Goal: Information Seeking & Learning: Check status

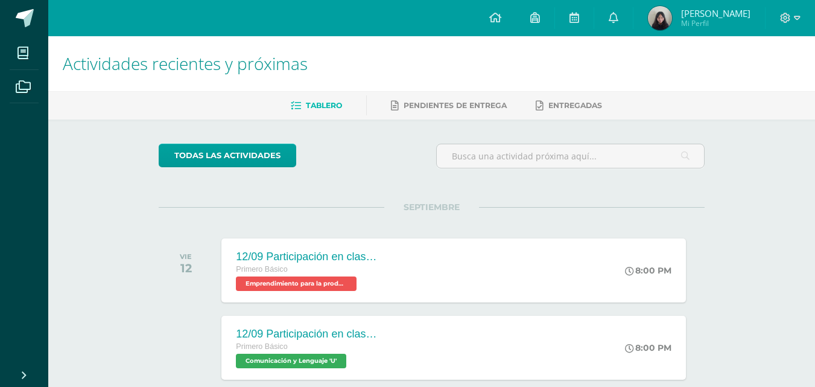
drag, startPoint x: 0, startPoint y: 0, endPoint x: 110, endPoint y: 243, distance: 266.3
click at [110, 243] on body "Mis cursos Archivos Cerrar panel Artes Industriales Primero Básico "U" Artes Pl…" at bounding box center [407, 382] width 815 height 765
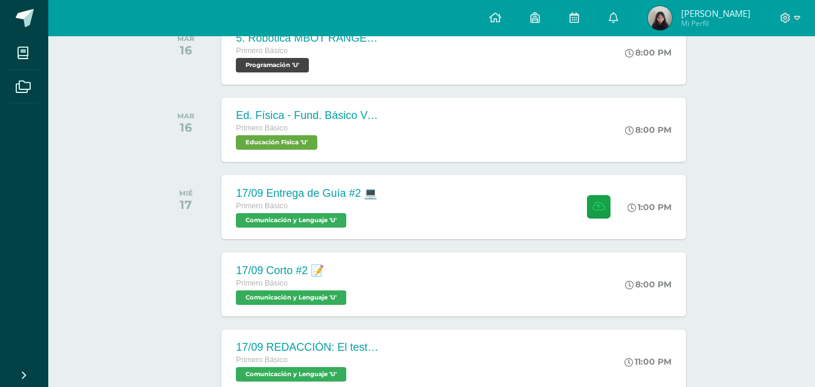
scroll to position [596, 0]
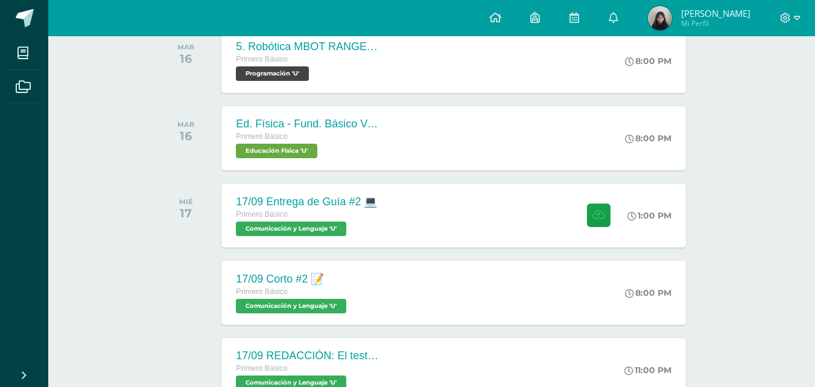
click at [685, 28] on span "Sara Mariana Mi Perfil" at bounding box center [699, 18] width 107 height 24
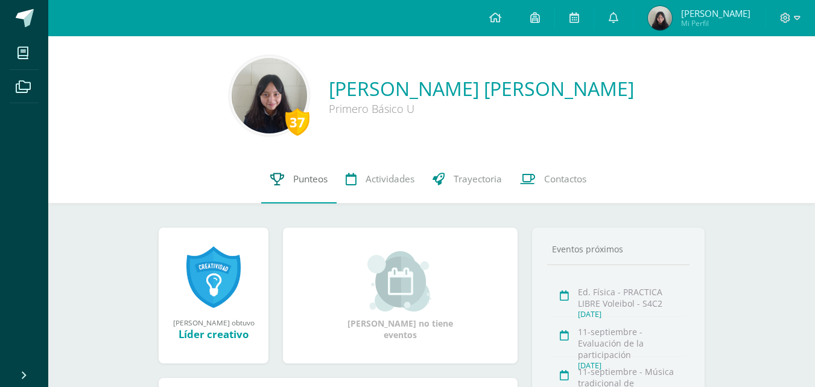
click at [291, 169] on link "Punteos" at bounding box center [298, 179] width 75 height 48
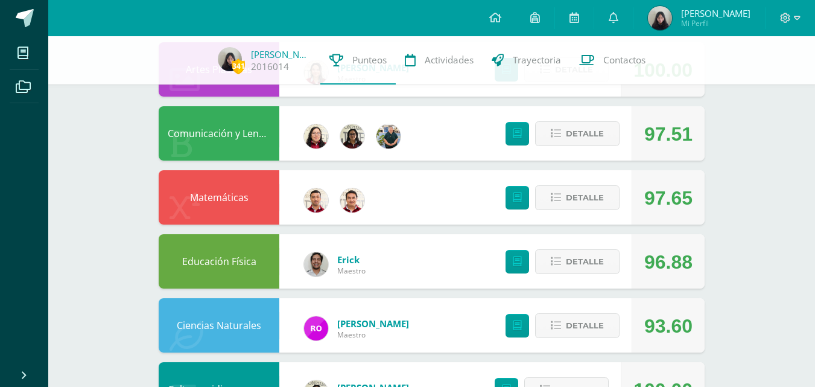
scroll to position [306, 0]
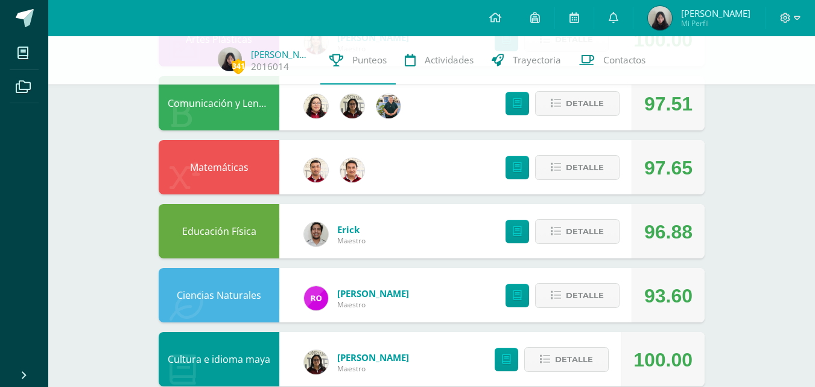
click at [726, 202] on div "Pendiente Unidad 4 Unidad 1 Unidad 2 Unidad 3 Unidad 4 La unidad aún no ha fina…" at bounding box center [432, 326] width 594 height 1192
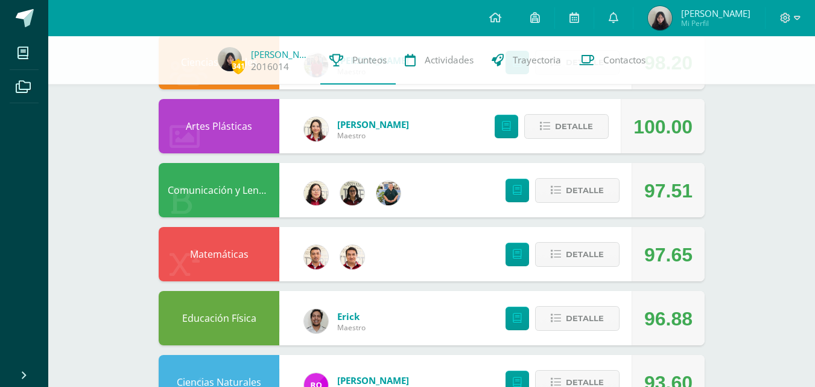
scroll to position [209, 0]
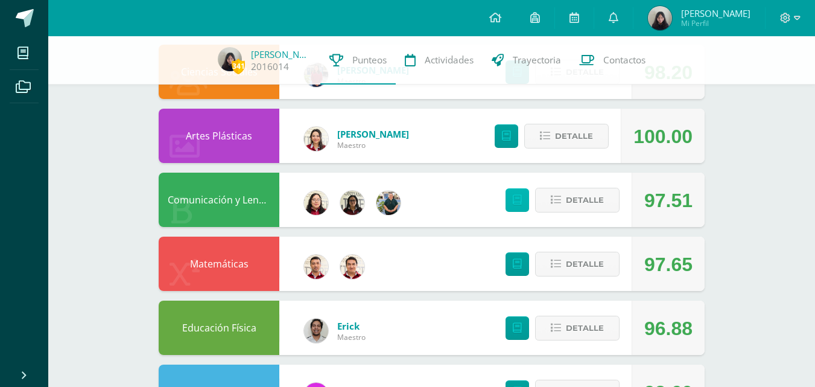
click at [523, 194] on link at bounding box center [518, 200] width 24 height 24
